Goal: Task Accomplishment & Management: Manage account settings

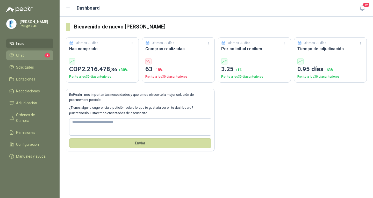
click at [24, 56] on li "Chat 2" at bounding box center [29, 56] width 41 height 6
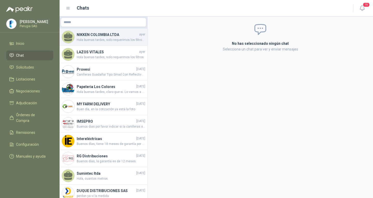
click at [88, 40] on span "Hola buenas tardes, solo requerimos los filtros, no el equipo completo" at bounding box center [111, 40] width 69 height 5
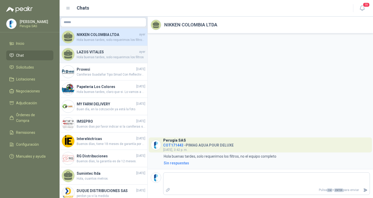
click at [113, 58] on span "Hola buenas tardes, solo requerimos los filtros" at bounding box center [111, 57] width 69 height 5
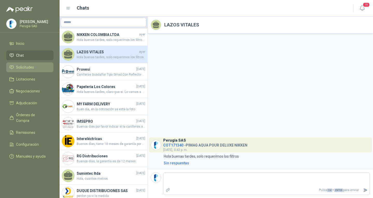
click at [33, 67] on span "Solicitudes" at bounding box center [25, 67] width 18 height 6
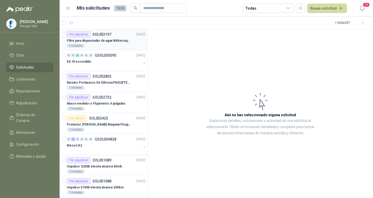
click at [111, 33] on div "Por adjudicar SOL053197 [DATE]" at bounding box center [106, 34] width 78 height 6
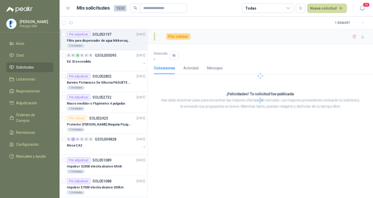
click at [118, 34] on div "Por adjudicar SOL053197 [DATE]" at bounding box center [106, 34] width 78 height 6
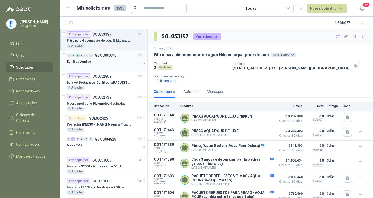
scroll to position [0, 0]
click at [105, 44] on div "2 Unidades" at bounding box center [106, 45] width 78 height 4
click at [105, 41] on p "Filtro para dispensador de agua Nikken aqua pour deluxe" at bounding box center [99, 40] width 64 height 5
click at [104, 38] on p "Filtro para dispensador de agua Nikken aqua pour deluxe" at bounding box center [99, 40] width 64 height 5
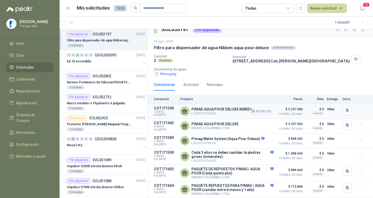
click at [255, 109] on button "Detalles" at bounding box center [261, 111] width 24 height 7
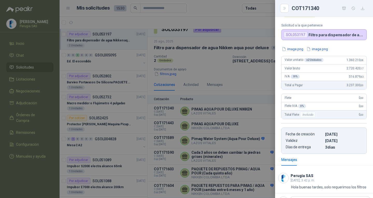
scroll to position [0, 0]
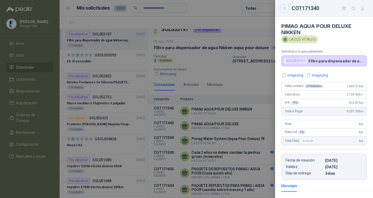
click at [286, 7] on icon "Close" at bounding box center [284, 8] width 4 height 4
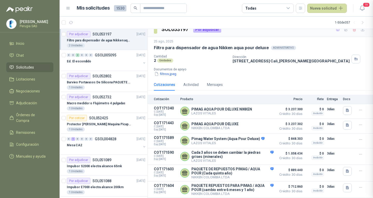
scroll to position [56, 0]
click at [259, 137] on button "Detalles" at bounding box center [261, 140] width 24 height 7
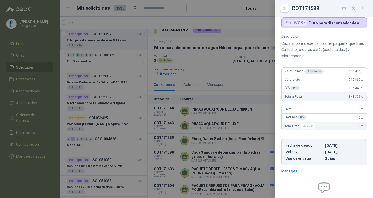
scroll to position [0, 0]
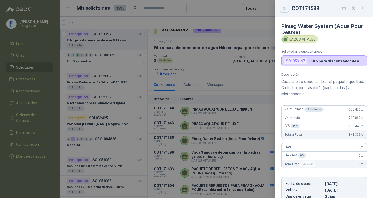
click at [286, 7] on icon "Close" at bounding box center [284, 8] width 4 height 4
